Goal: Transaction & Acquisition: Subscribe to service/newsletter

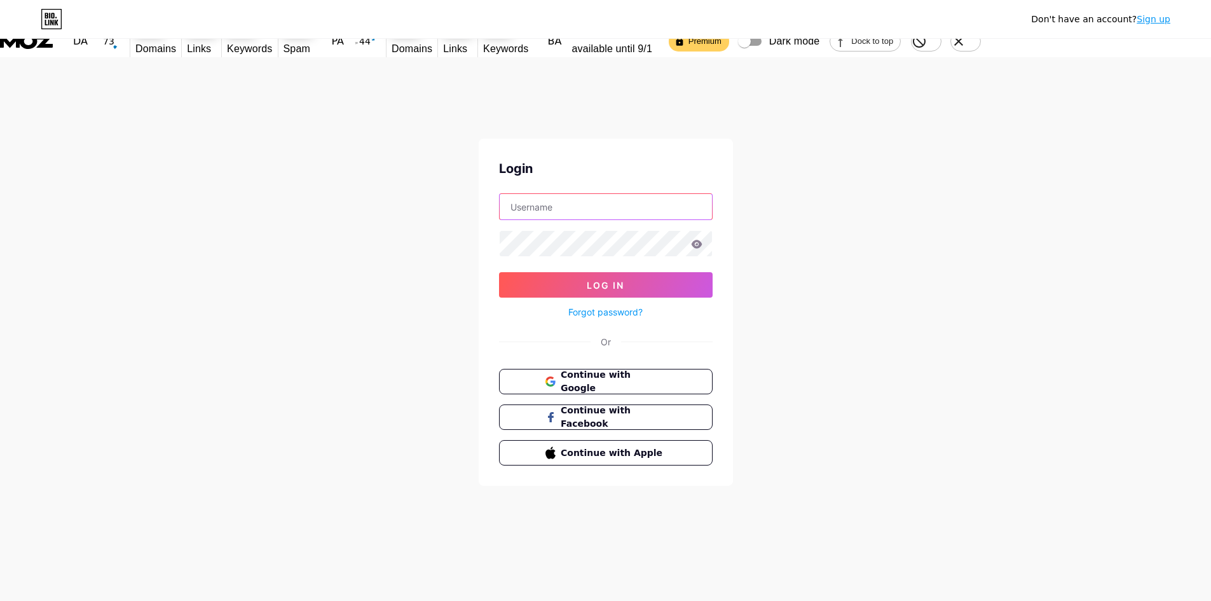
type input "[EMAIL_ADDRESS][DOMAIN_NAME]"
click at [835, 240] on div "Don't have an account? Sign up Login distinguished.spoonbill.drjg@rapidletter.n…" at bounding box center [605, 291] width 1211 height 469
type input "[EMAIL_ADDRESS][DOMAIN_NAME]"
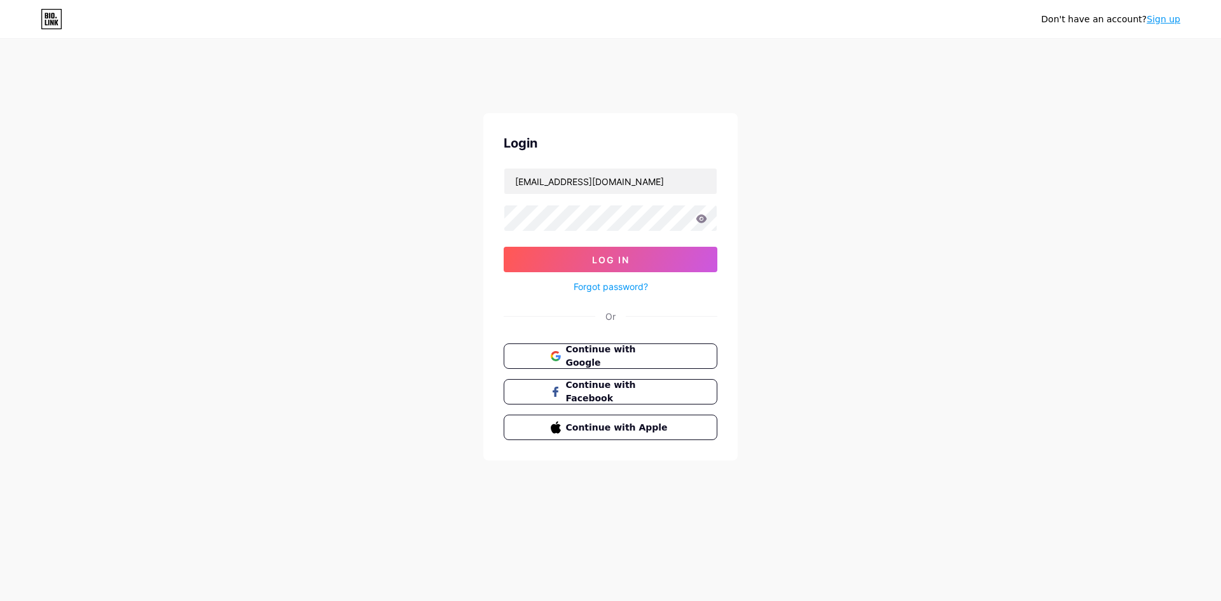
click at [1169, 23] on link "Sign up" at bounding box center [1163, 19] width 34 height 10
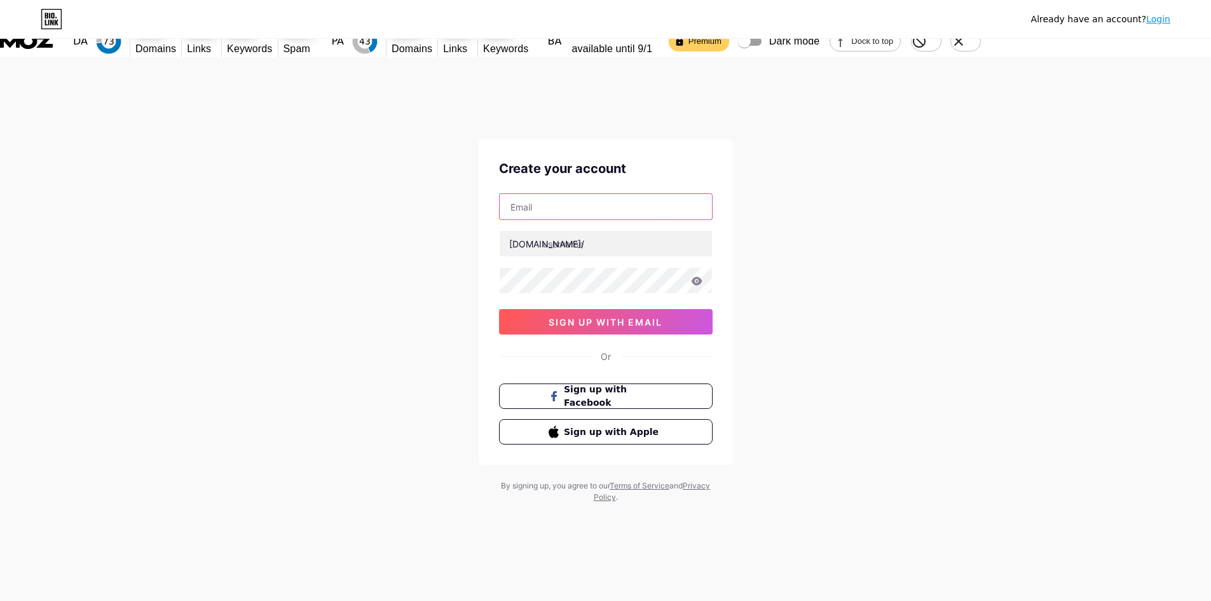
click at [545, 194] on input "text" at bounding box center [606, 206] width 212 height 25
paste input "[EMAIL_ADDRESS][DOMAIN_NAME]"
type input "[EMAIL_ADDRESS][DOMAIN_NAME]"
click at [550, 231] on input "text" at bounding box center [606, 243] width 212 height 25
drag, startPoint x: 553, startPoint y: 171, endPoint x: 494, endPoint y: 171, distance: 59.1
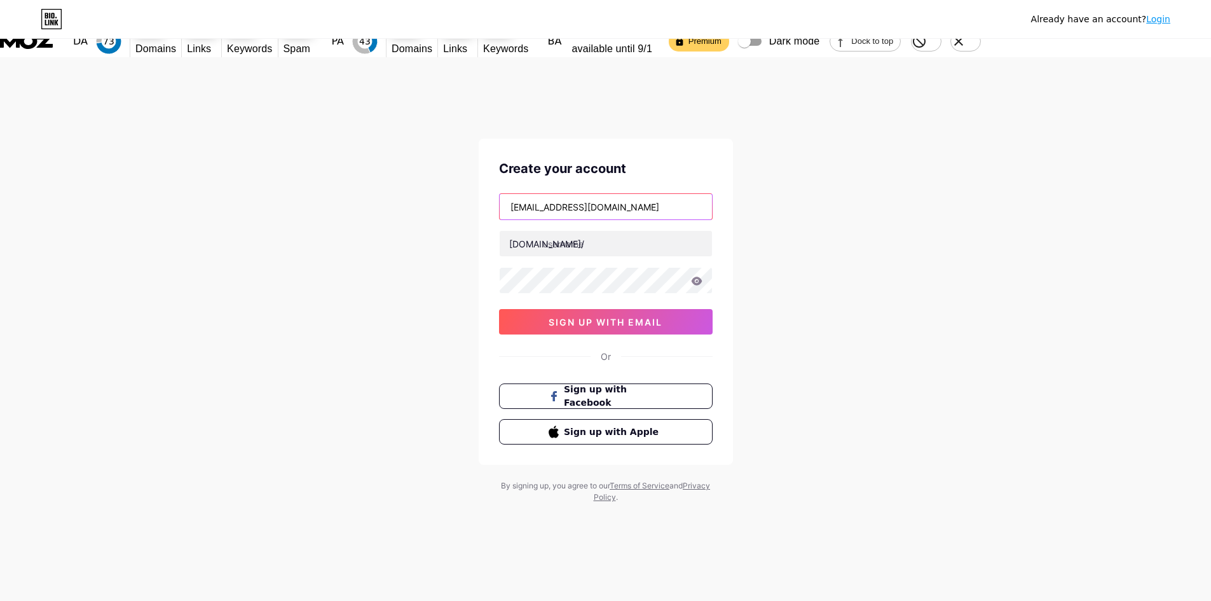
click at [494, 171] on div "Create your account [EMAIL_ADDRESS][DOMAIN_NAME] [DOMAIN_NAME]/ sign up with em…" at bounding box center [606, 302] width 254 height 326
click at [586, 231] on input "text" at bounding box center [606, 243] width 212 height 25
paste input "inquisitive"
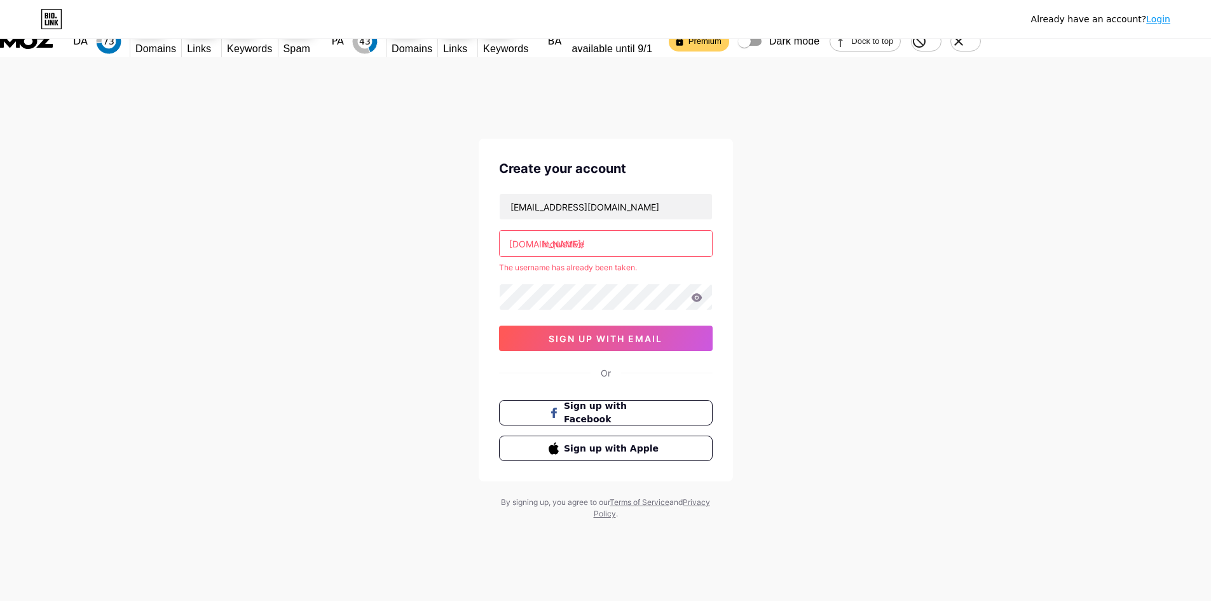
click at [601, 231] on input "inquisitive" at bounding box center [606, 243] width 212 height 25
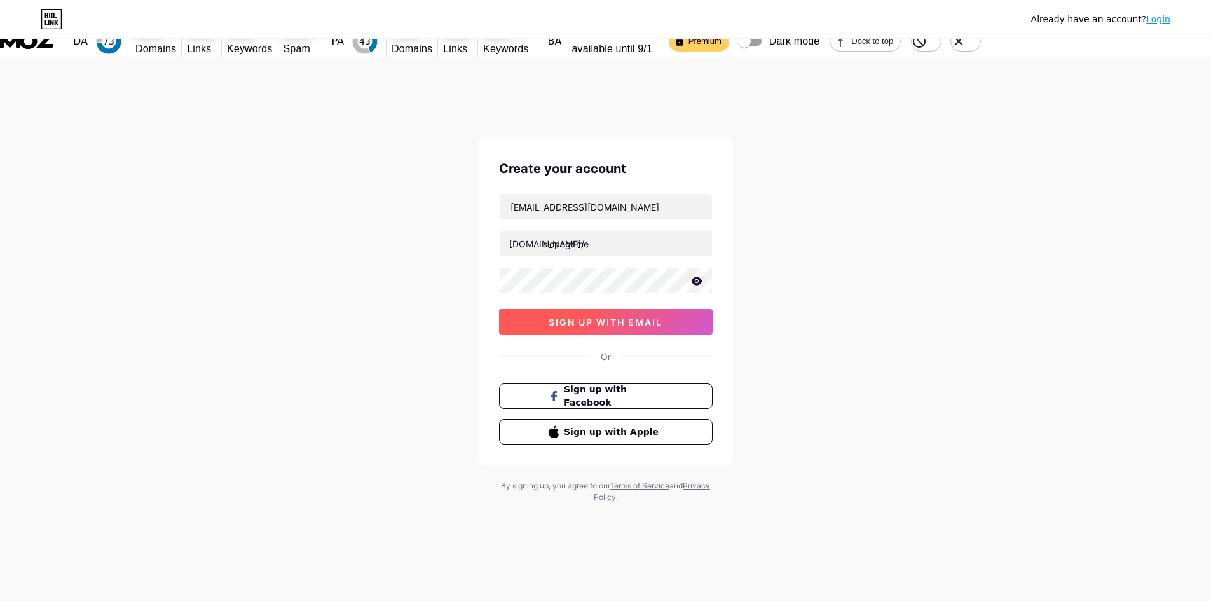
click at [610, 309] on button "sign up with email" at bounding box center [606, 321] width 214 height 25
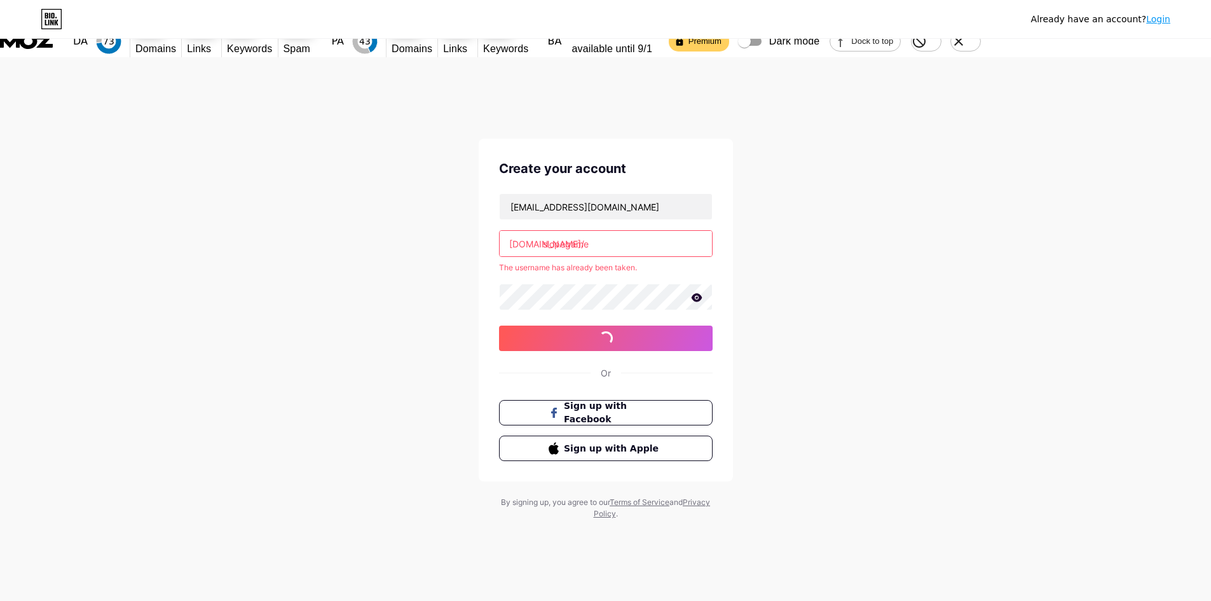
click at [643, 230] on div "[EMAIL_ADDRESS][DOMAIN_NAME] [DOMAIN_NAME]/ slopegame The username has already …" at bounding box center [606, 272] width 214 height 158
click at [650, 231] on input "slopegame" at bounding box center [606, 243] width 212 height 25
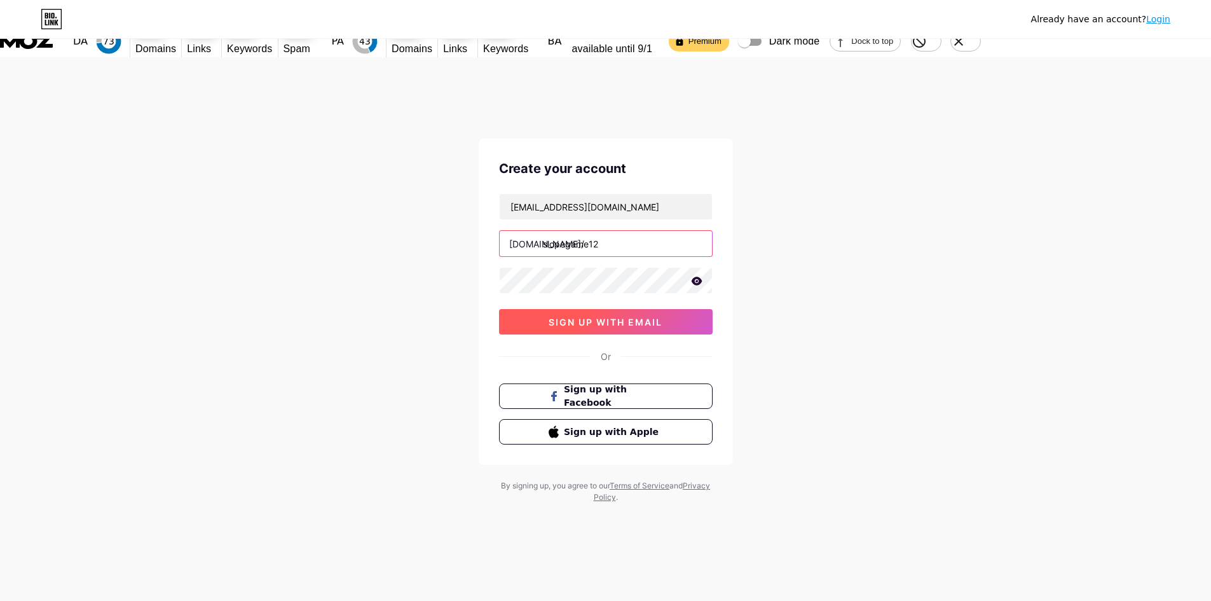
type input "slopegame12"
click at [627, 309] on button "sign up with email" at bounding box center [606, 321] width 214 height 25
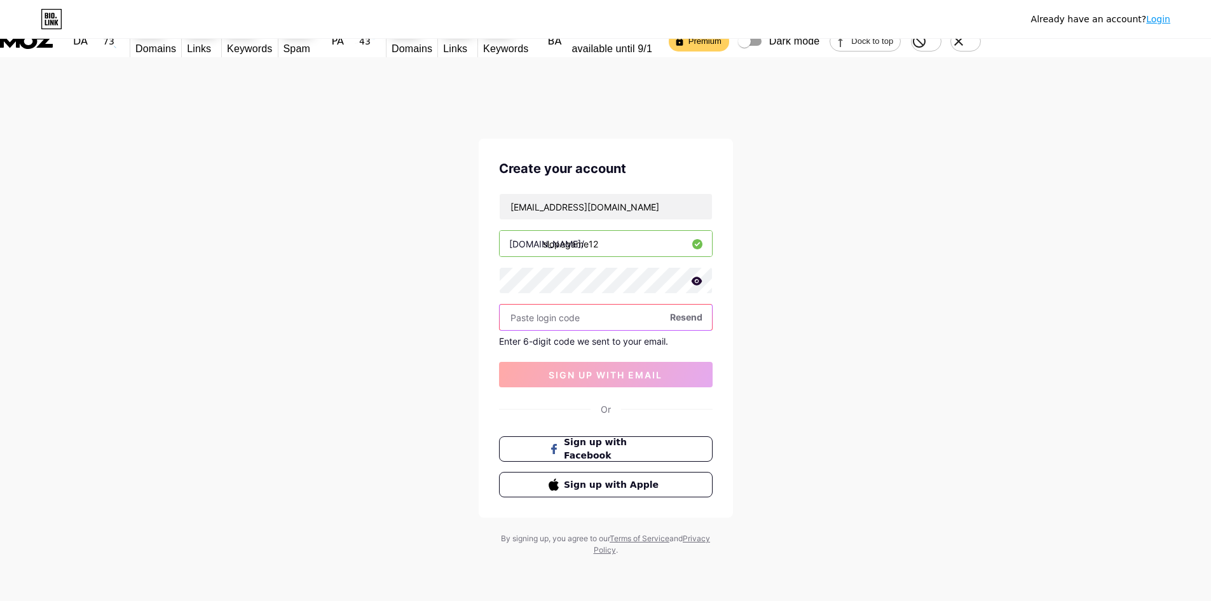
paste input "226829"
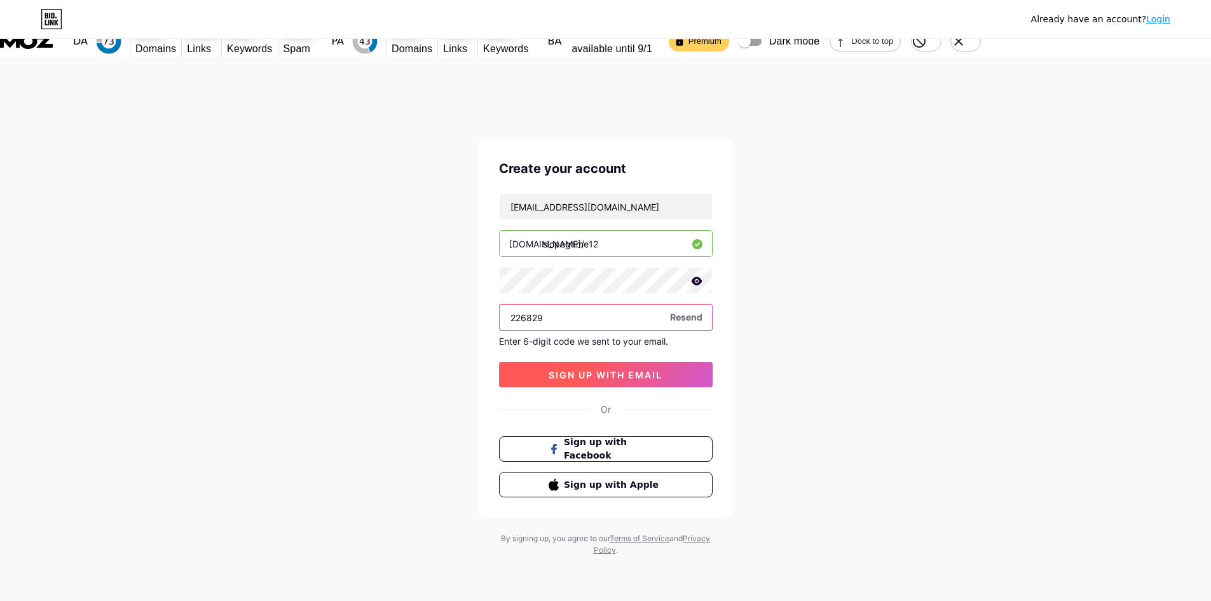
type input "226829"
click at [612, 369] on span "sign up with email" at bounding box center [606, 374] width 114 height 11
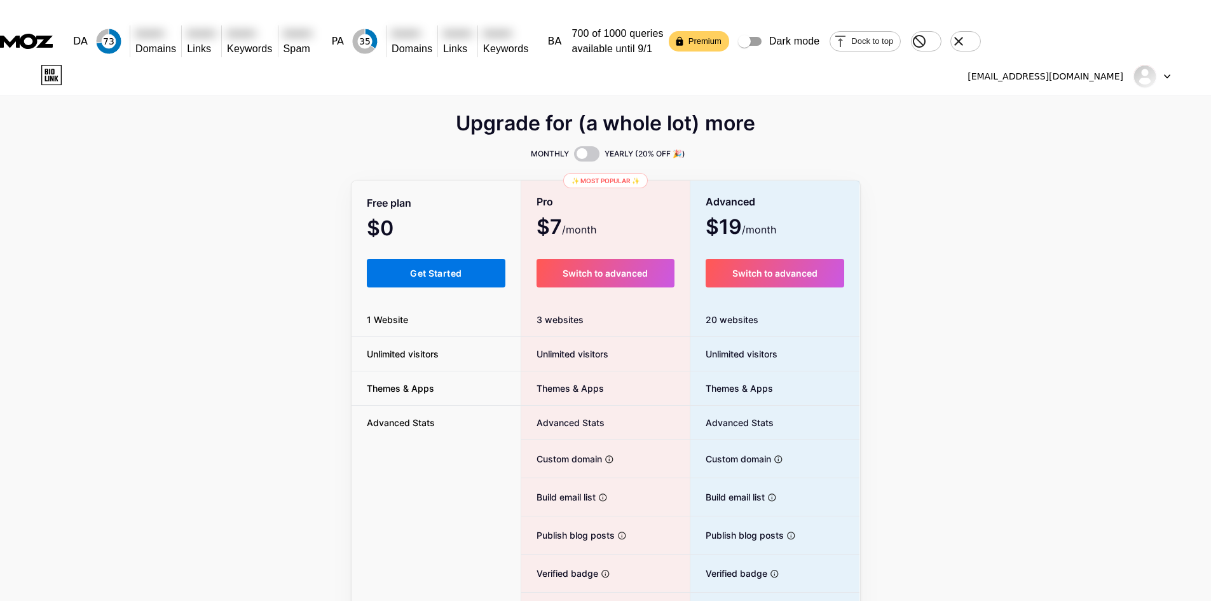
click at [446, 268] on span "Get Started" at bounding box center [435, 273] width 51 height 11
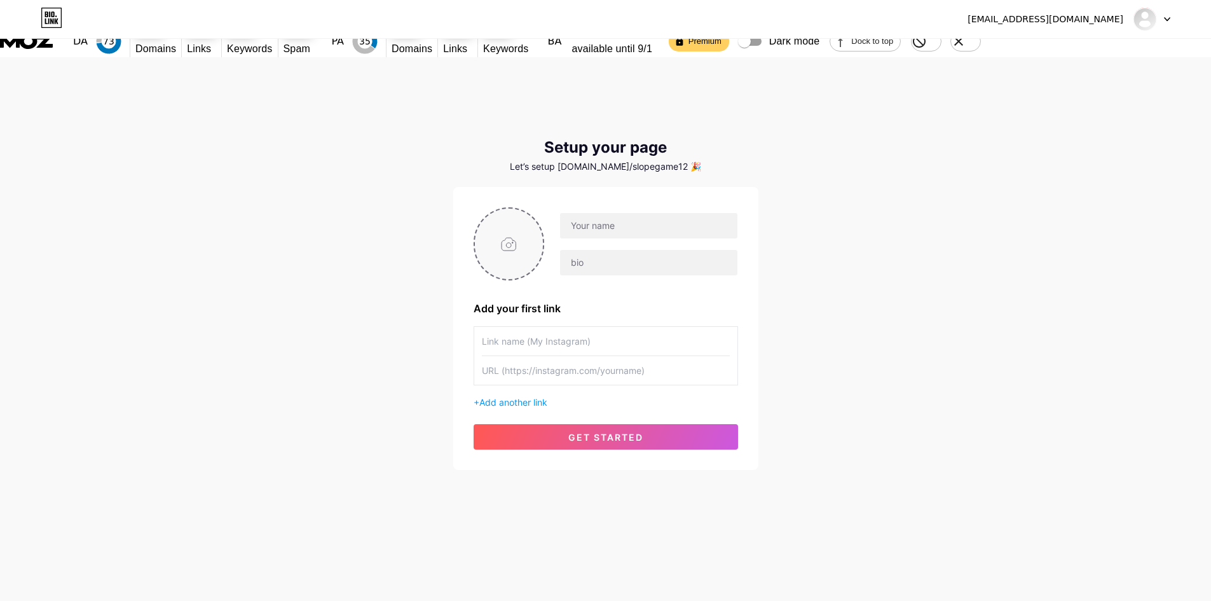
click at [498, 226] on input "file" at bounding box center [509, 244] width 69 height 71
type input "C:\fakepath\8a0f0086-d991-480e-9a54-d72ba448116d.jpg"
click at [593, 213] on input "text" at bounding box center [648, 225] width 177 height 25
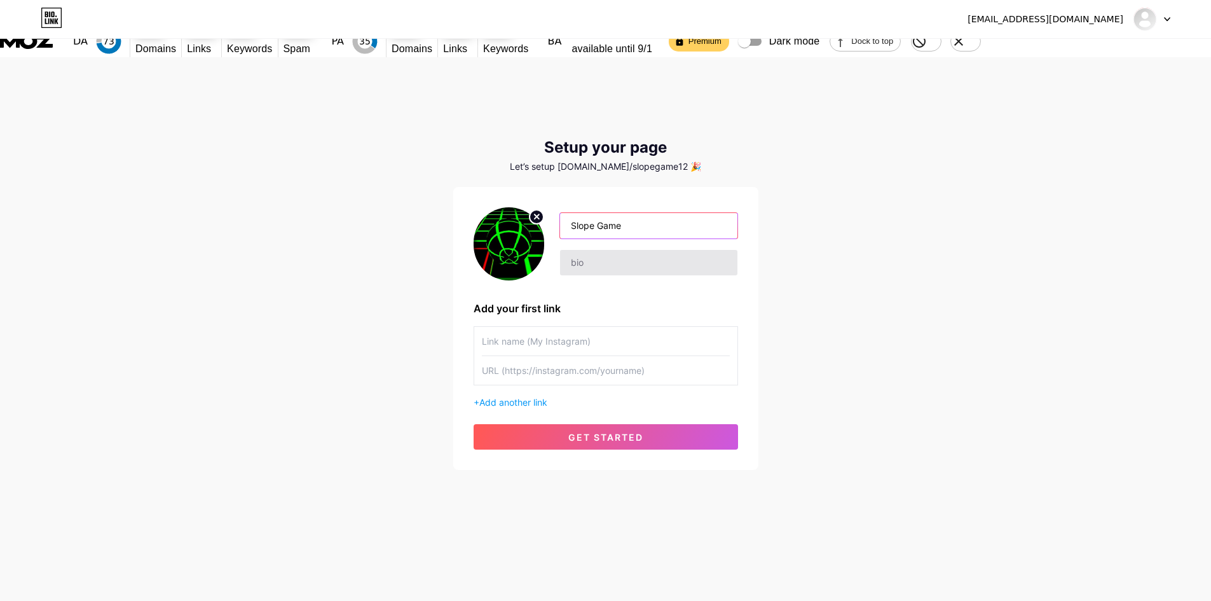
type input "Slope Game"
click at [594, 250] on input "text" at bounding box center [648, 262] width 177 height 25
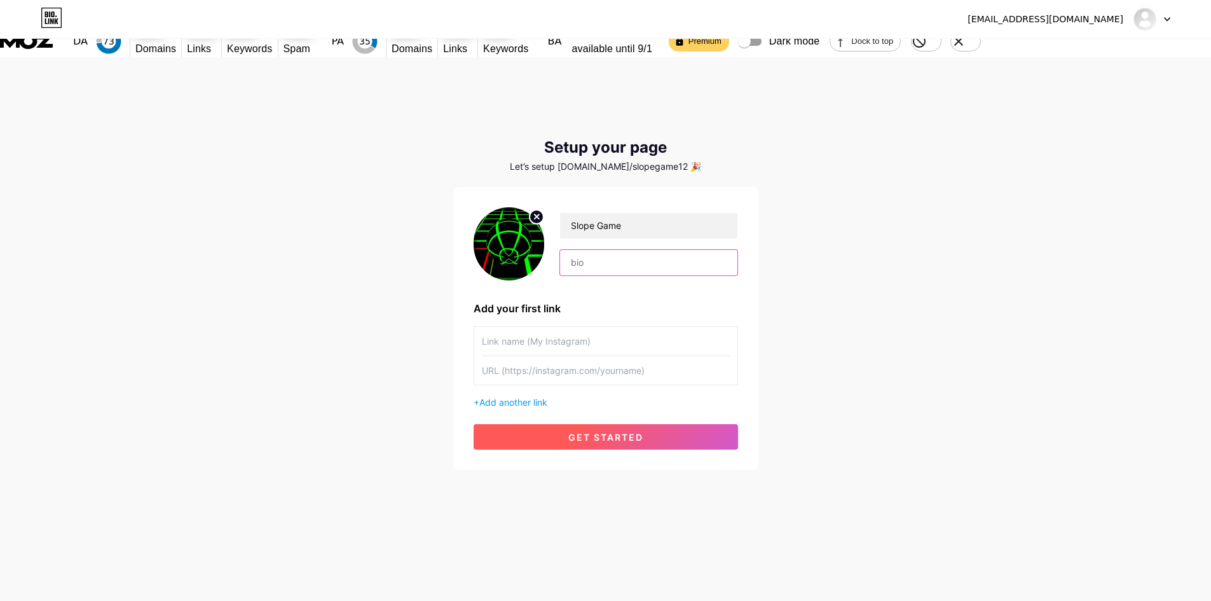
paste input "Slope Game is a free-to-play, 3D endless runner known for its addictive gamepla…"
type input "Slope Game is a free-to-play, 3D endless runner known for its addictive gamepla…"
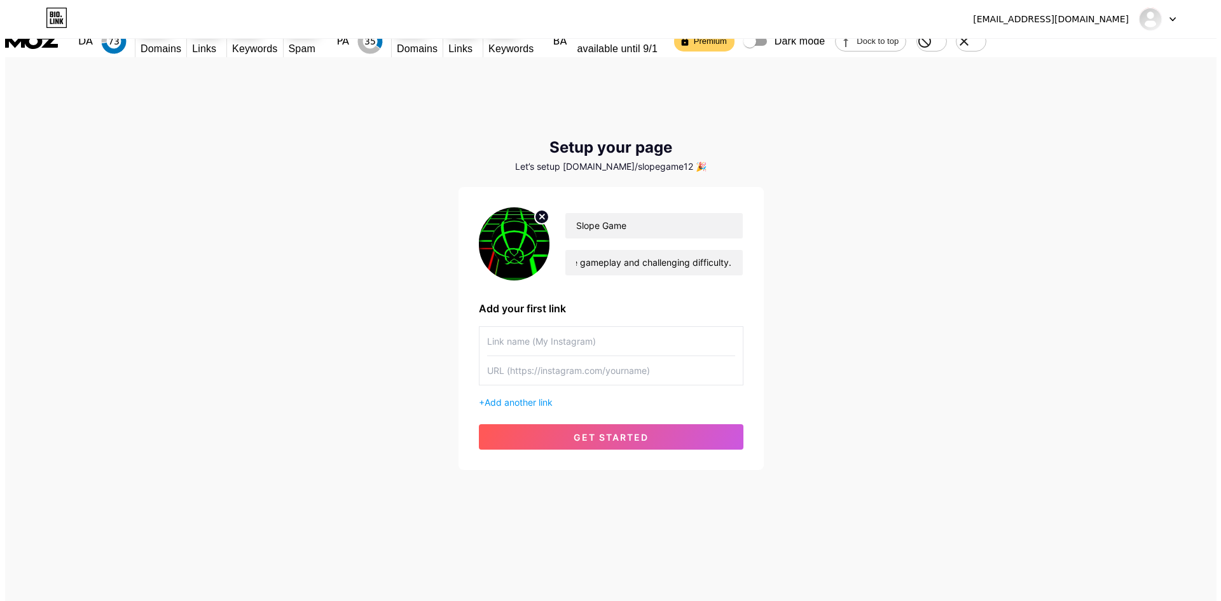
scroll to position [0, 0]
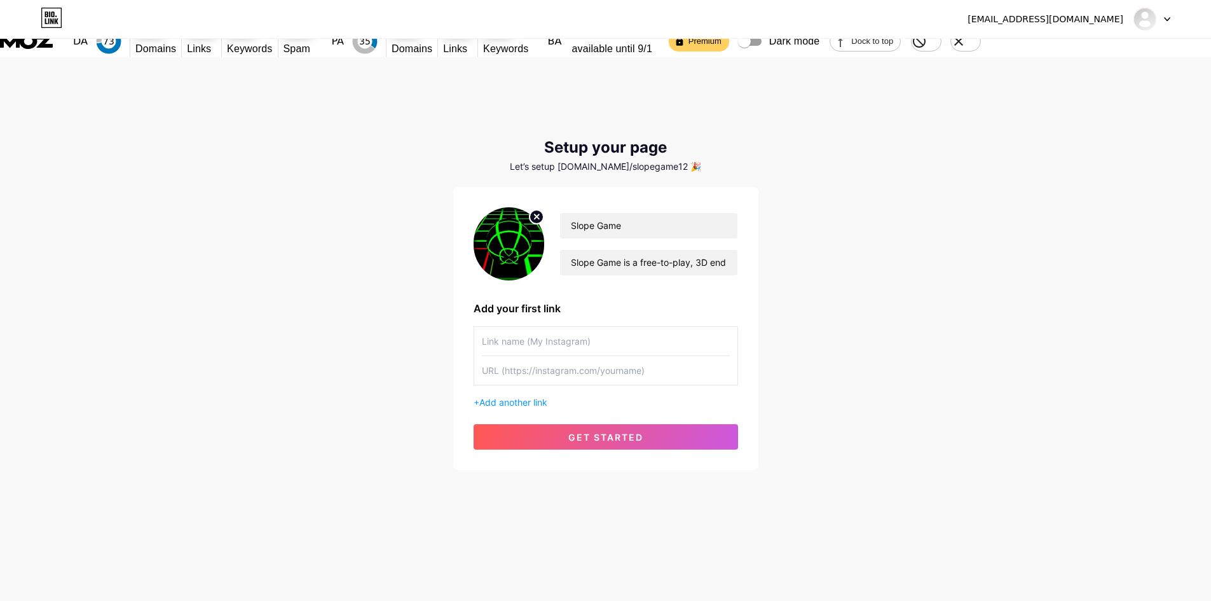
click at [643, 327] on input "text" at bounding box center [606, 341] width 248 height 29
click at [676, 213] on input "Slope Game" at bounding box center [648, 225] width 177 height 25
click at [561, 327] on input "text" at bounding box center [606, 341] width 248 height 29
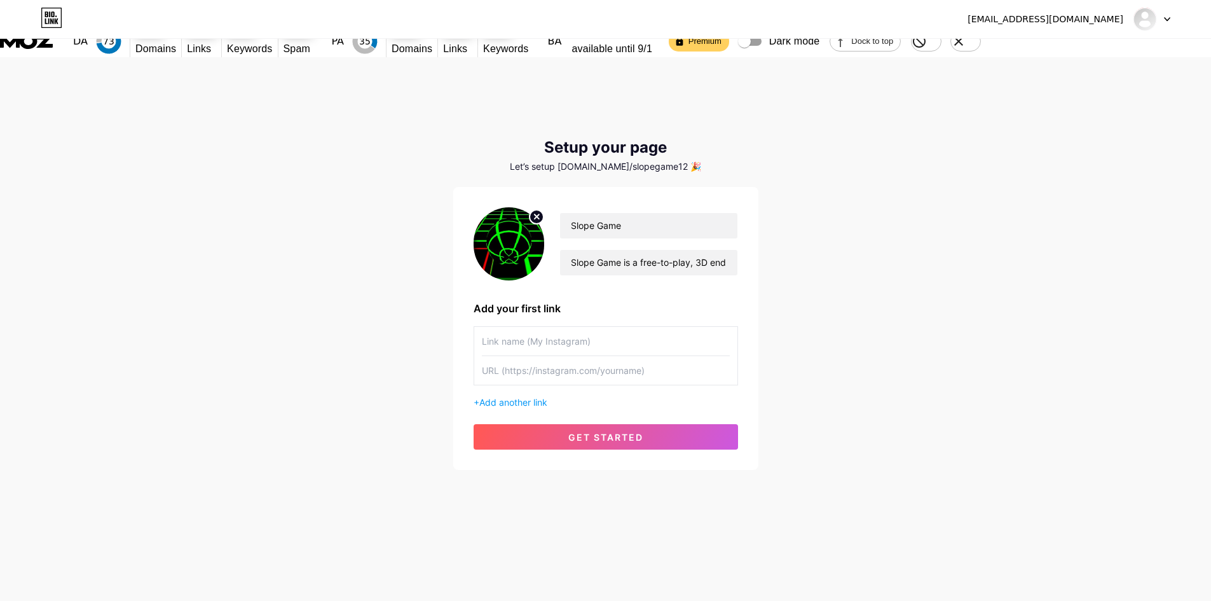
paste input "Slope Game"
type input "Slope Game"
click at [549, 357] on div "Slope Game + Add another link" at bounding box center [606, 367] width 264 height 83
click at [546, 356] on input "text" at bounding box center [606, 370] width 248 height 29
paste input "[URL][DOMAIN_NAME]"
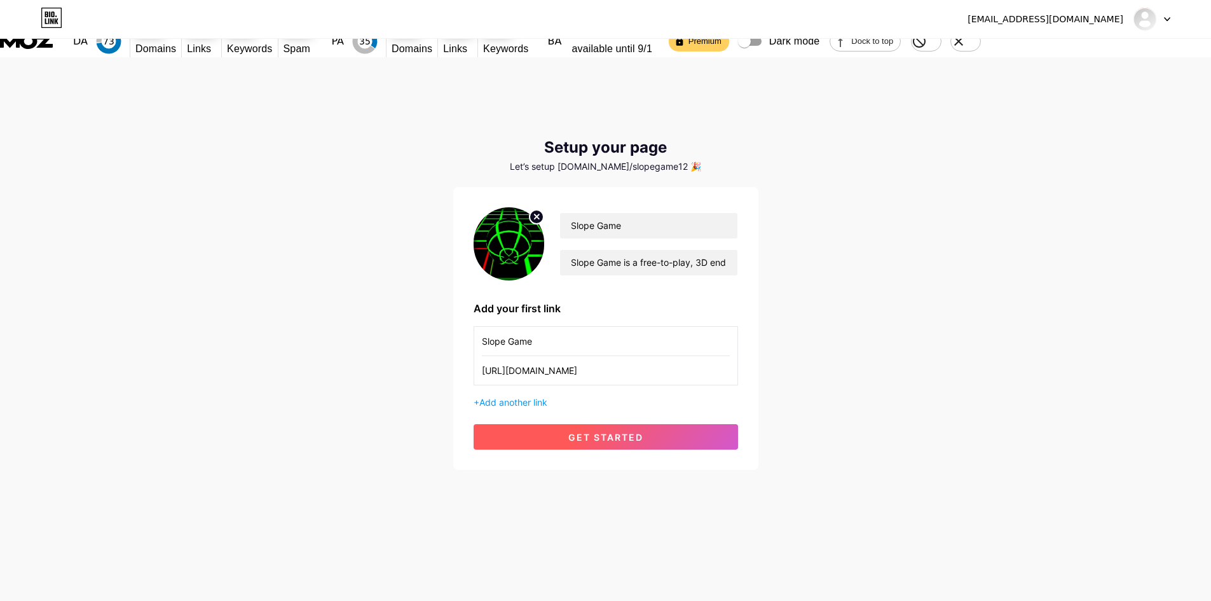
type input "[URL][DOMAIN_NAME]"
click at [630, 432] on span "get started" at bounding box center [605, 437] width 75 height 11
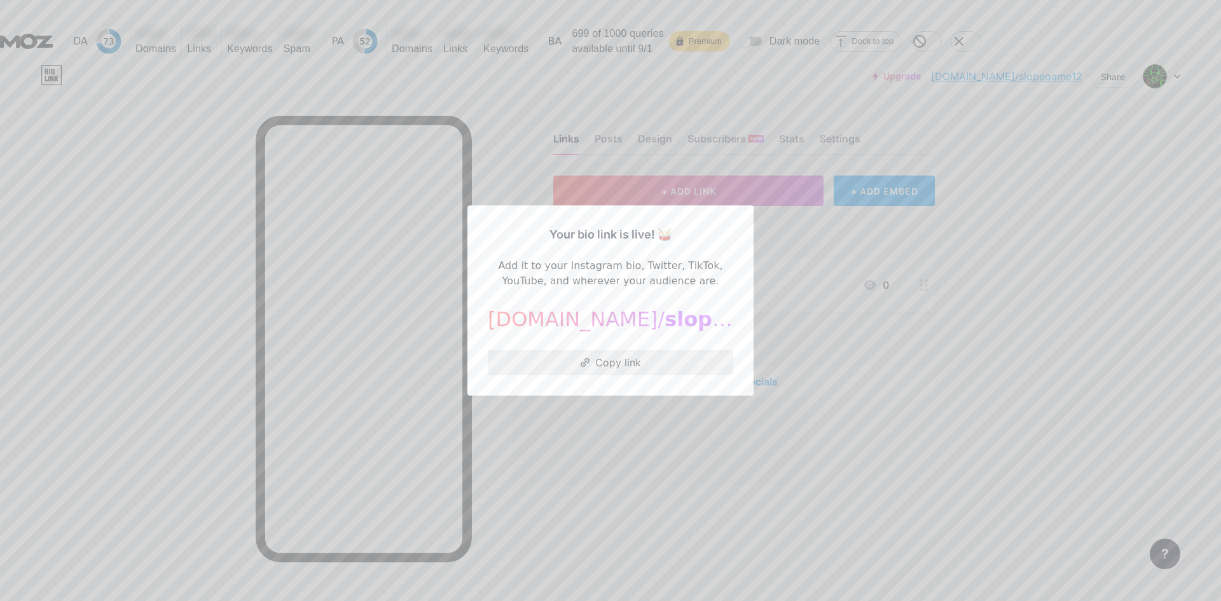
click at [554, 367] on button "Copy link" at bounding box center [610, 362] width 245 height 25
